Goal: Information Seeking & Learning: Learn about a topic

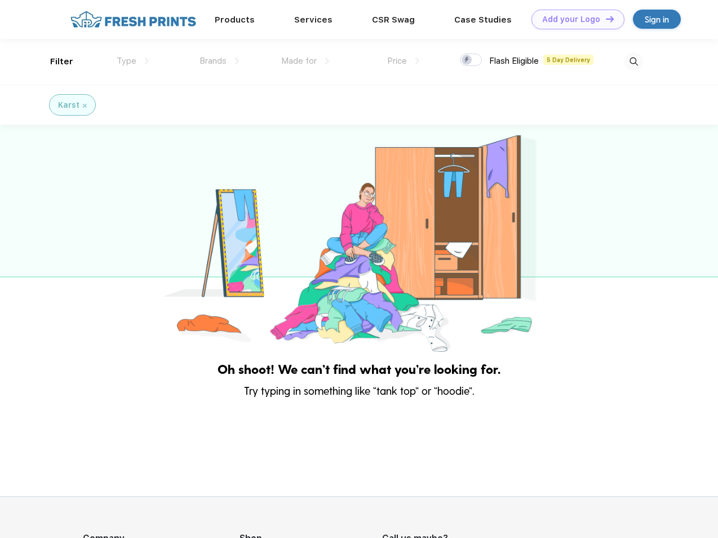
click at [574, 19] on link "Add your Logo Design Tool" at bounding box center [578, 20] width 93 height 20
click at [0, 0] on div "Design Tool" at bounding box center [0, 0] width 0 height 0
click at [605, 19] on link "Add your Logo Design Tool" at bounding box center [578, 20] width 93 height 20
click at [54, 61] on div "Filter" at bounding box center [61, 61] width 23 height 13
click at [133, 61] on span "Type" at bounding box center [127, 61] width 20 height 10
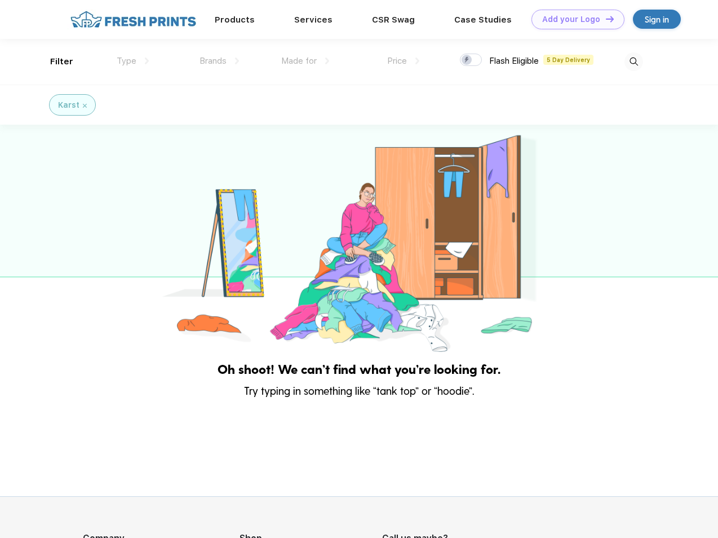
click at [219, 61] on span "Brands" at bounding box center [213, 61] width 27 height 10
click at [306, 61] on span "Made for" at bounding box center [299, 61] width 36 height 10
click at [404, 61] on span "Price" at bounding box center [397, 61] width 20 height 10
click at [471, 60] on div at bounding box center [471, 60] width 22 height 12
click at [467, 60] on input "checkbox" at bounding box center [463, 56] width 7 height 7
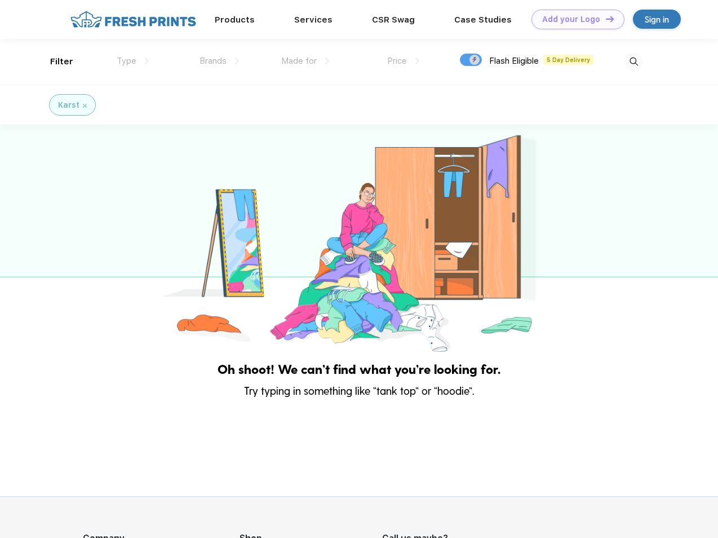
checkbox input "true"
click at [634, 61] on img at bounding box center [634, 62] width 19 height 19
